Goal: Task Accomplishment & Management: Manage account settings

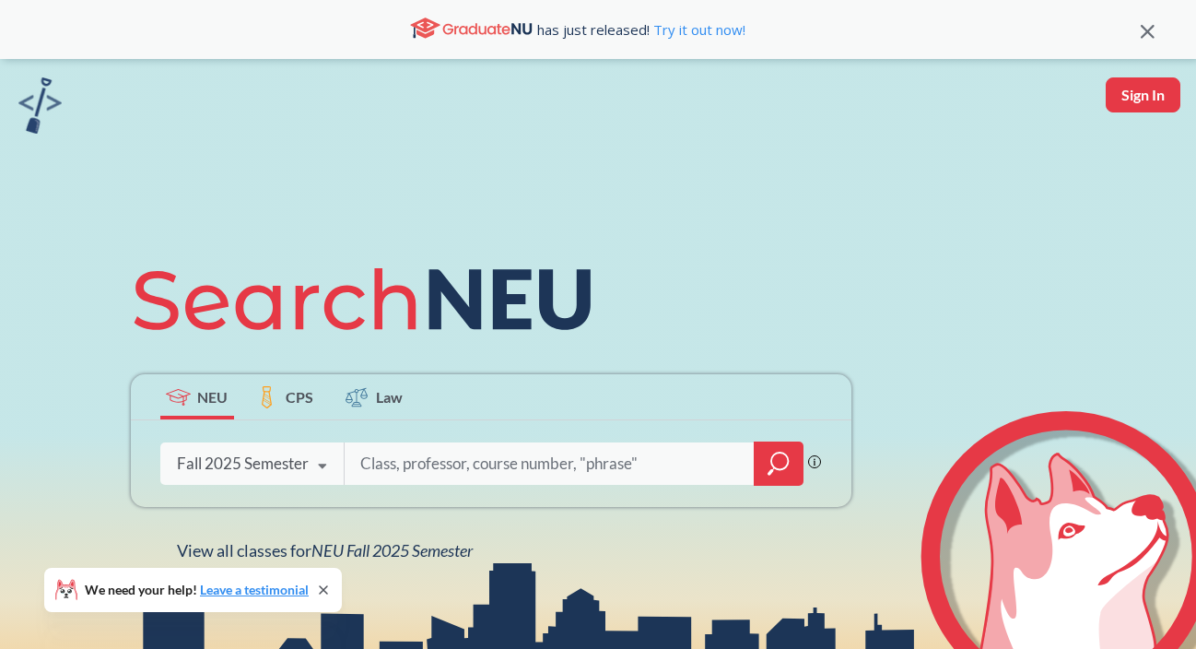
scroll to position [1, 0]
click at [1141, 83] on button "Sign In" at bounding box center [1143, 93] width 75 height 35
select select "US"
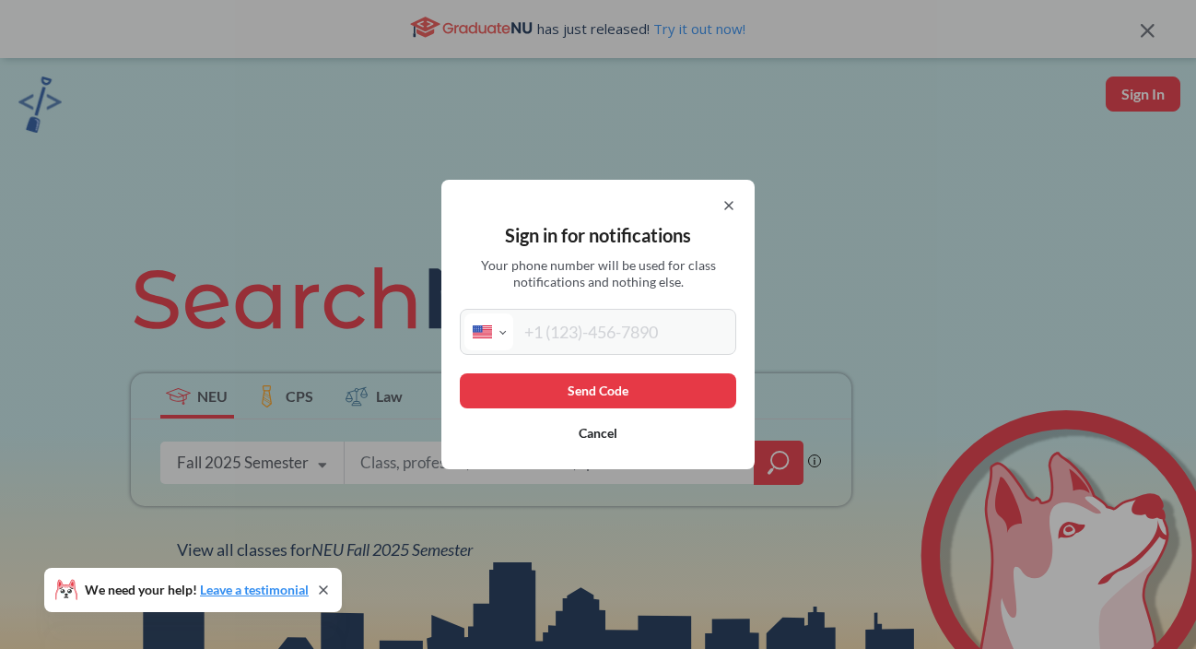
click at [636, 318] on input "tel" at bounding box center [622, 331] width 218 height 37
type input "[PHONE_NUMBER]"
click at [659, 398] on button "Send Code" at bounding box center [598, 390] width 276 height 35
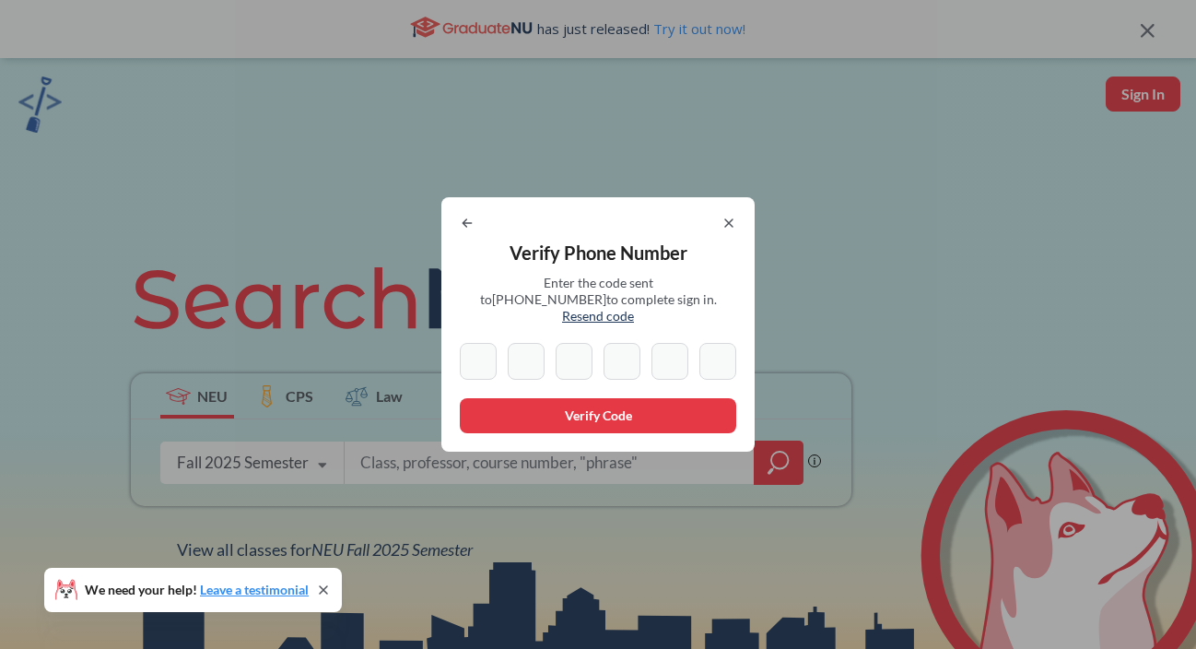
type input "0"
type input "3"
type input "2"
type input "3"
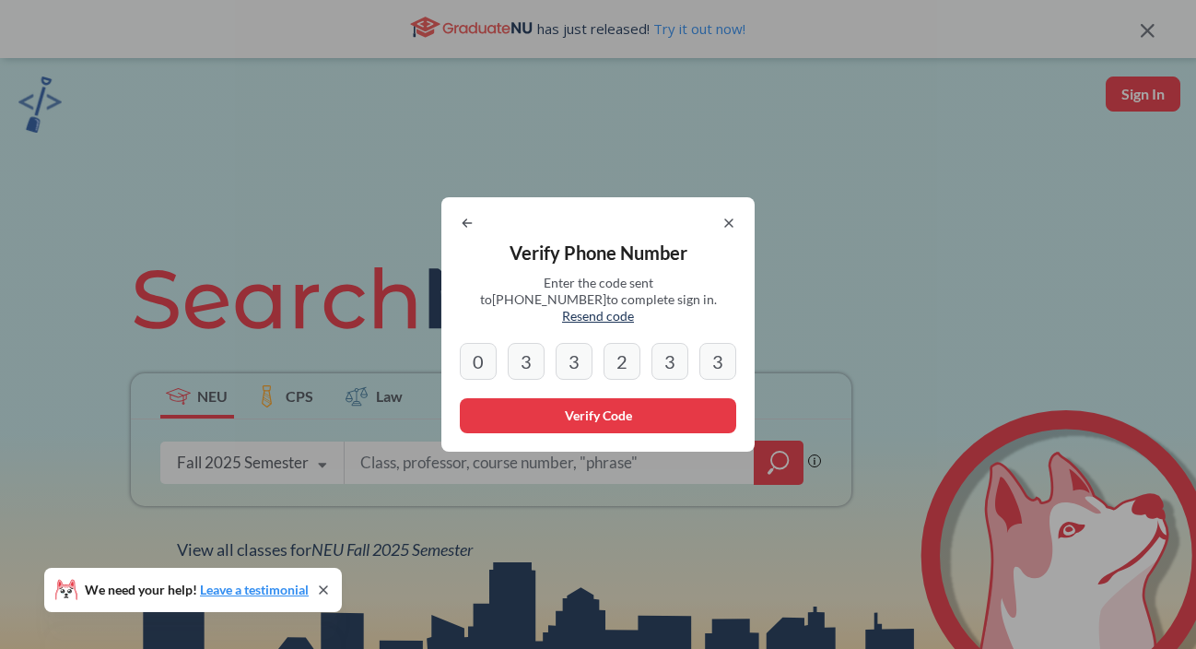
type input "3"
click at [639, 401] on button "Verify Code" at bounding box center [598, 415] width 276 height 35
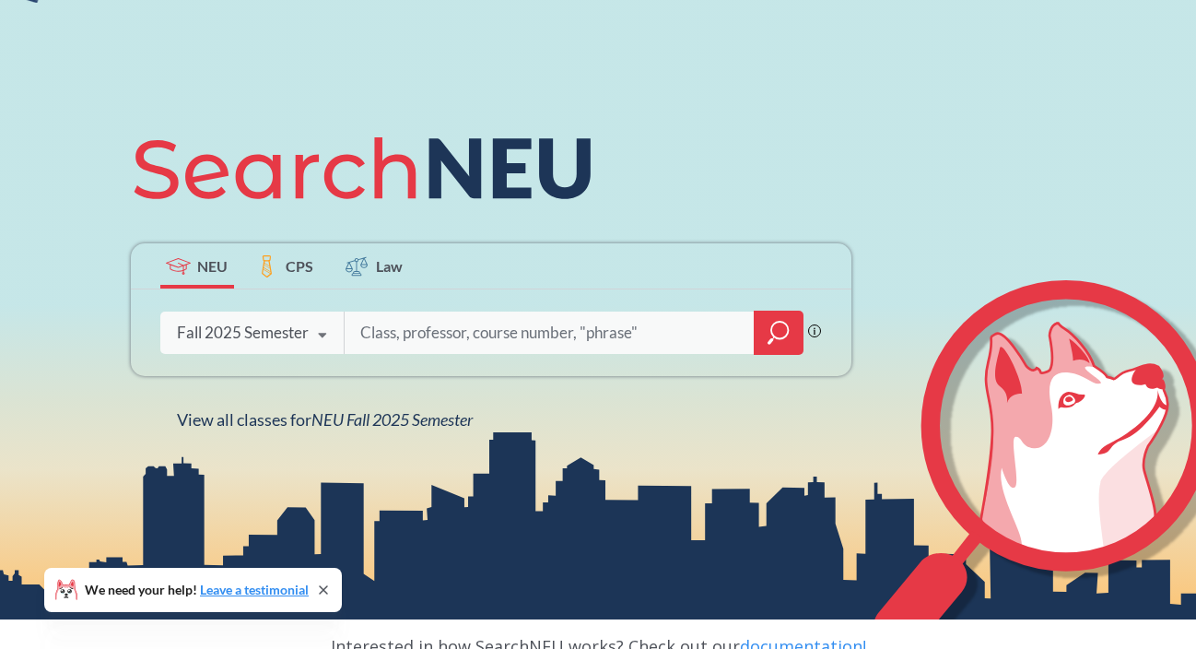
scroll to position [0, 0]
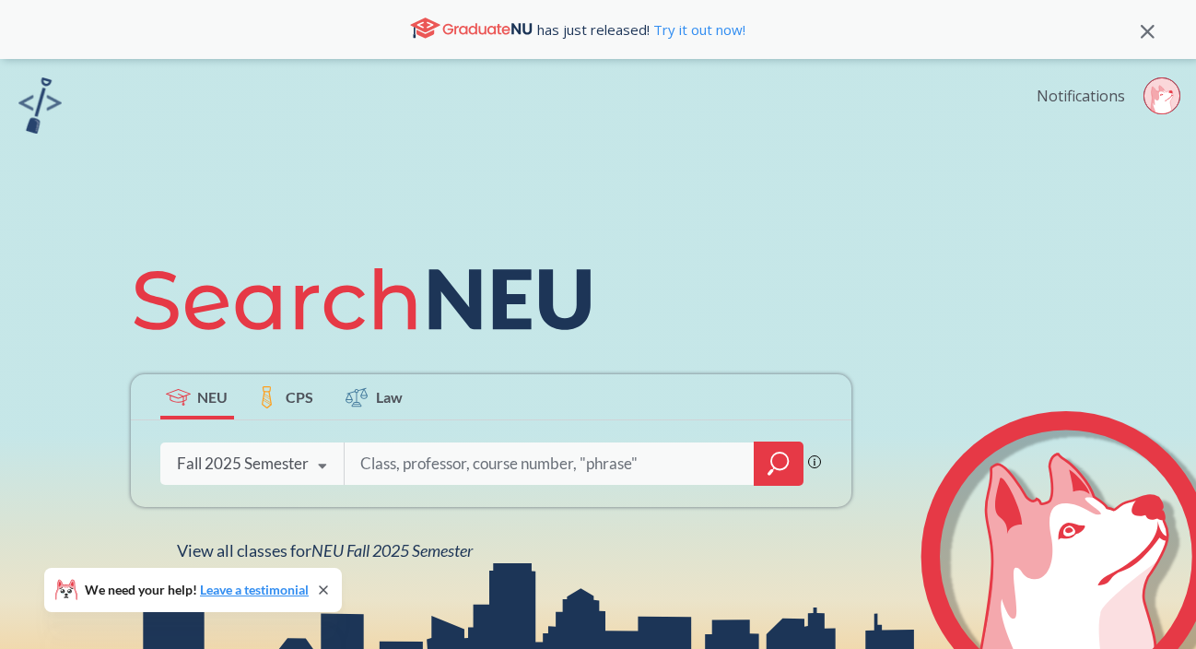
click at [1058, 100] on link "Notifications" at bounding box center [1081, 96] width 88 height 20
